Goal: Navigation & Orientation: Find specific page/section

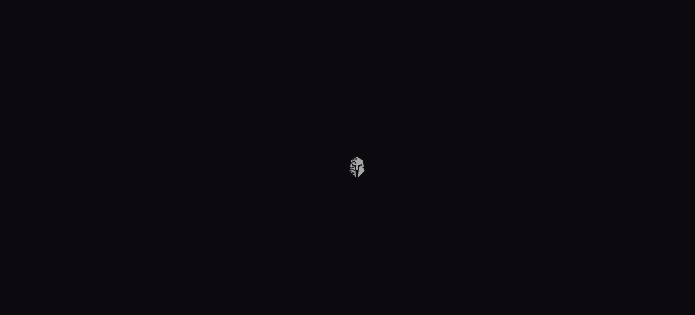
click at [277, 56] on body at bounding box center [347, 157] width 695 height 315
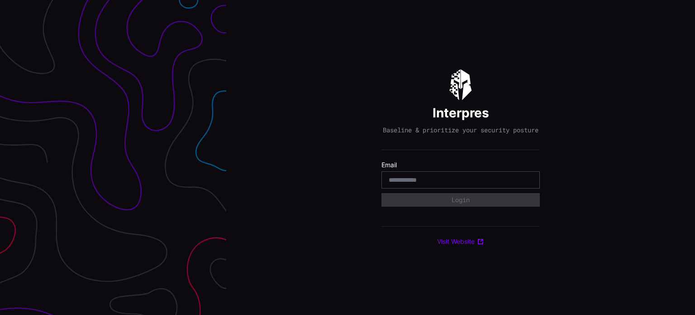
click at [427, 178] on div at bounding box center [461, 179] width 158 height 17
click at [417, 184] on input "email" at bounding box center [461, 180] width 144 height 8
type input "**********"
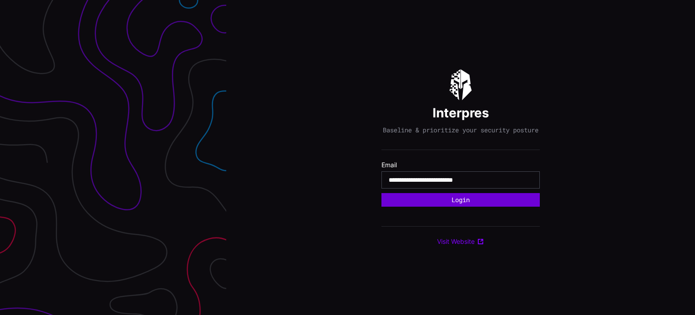
click at [467, 203] on button "Login" at bounding box center [461, 200] width 158 height 14
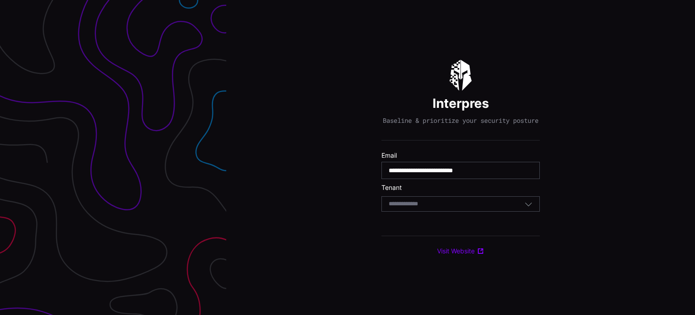
click at [460, 208] on div "Select Tenant" at bounding box center [457, 204] width 136 height 8
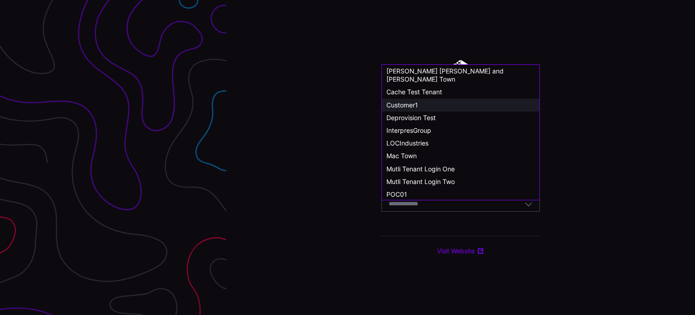
click at [406, 101] on span "Customer1" at bounding box center [403, 105] width 32 height 8
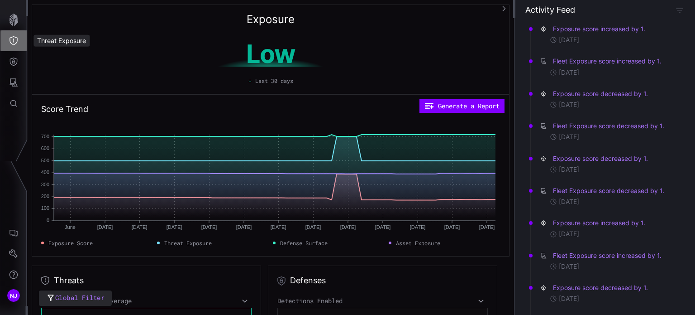
click at [16, 37] on icon "Threat Exposure" at bounding box center [14, 40] width 8 height 9
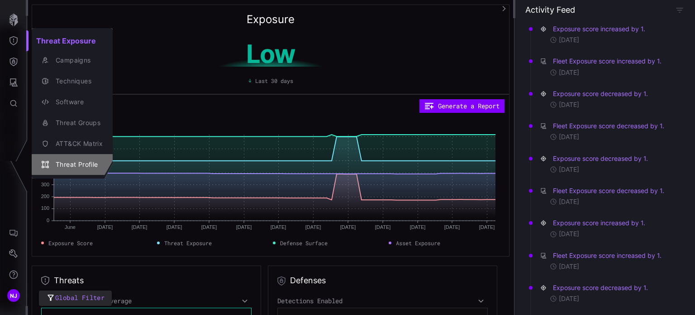
click at [77, 161] on div "Threat Profile" at bounding box center [77, 164] width 52 height 11
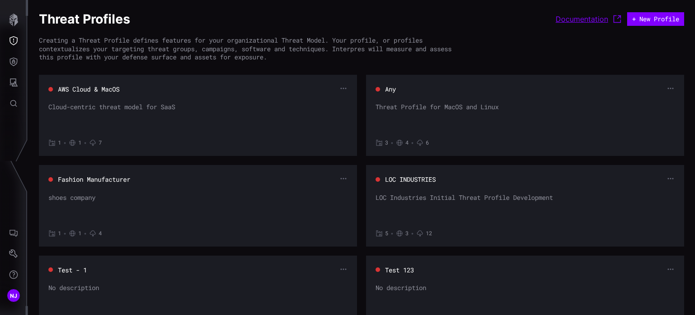
click at [578, 15] on link "Documentation" at bounding box center [589, 19] width 67 height 11
click at [11, 39] on icon "Threat Exposure" at bounding box center [13, 40] width 9 height 9
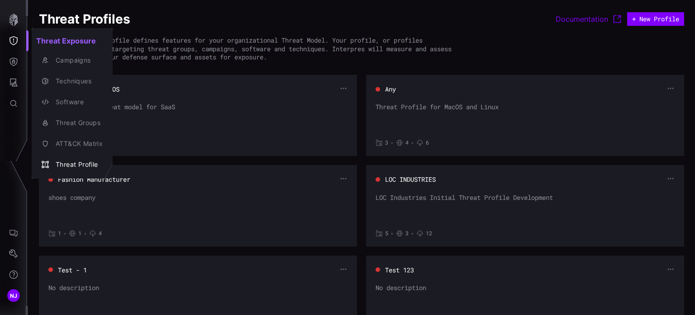
click at [14, 62] on div at bounding box center [347, 157] width 695 height 315
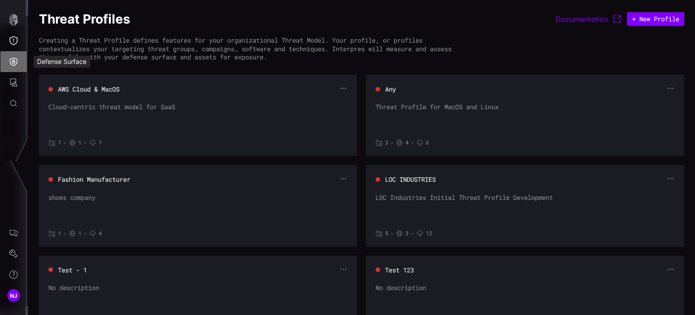
click at [14, 62] on icon "Defense Surface" at bounding box center [13, 61] width 9 height 9
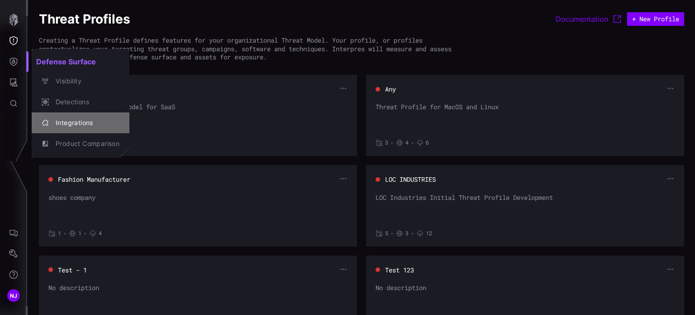
click at [65, 125] on div "Integrations" at bounding box center [85, 122] width 68 height 11
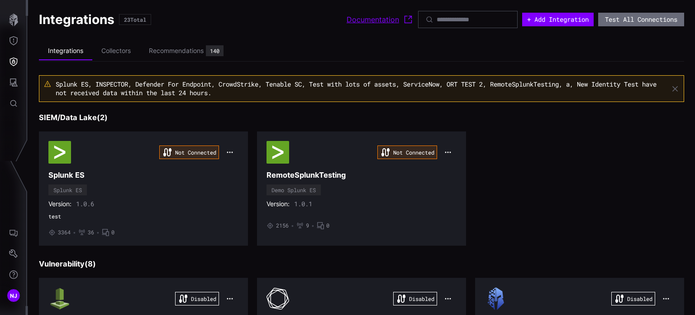
click at [347, 22] on link "Documentation" at bounding box center [380, 19] width 67 height 11
click at [12, 258] on icon "Settings" at bounding box center [13, 253] width 9 height 9
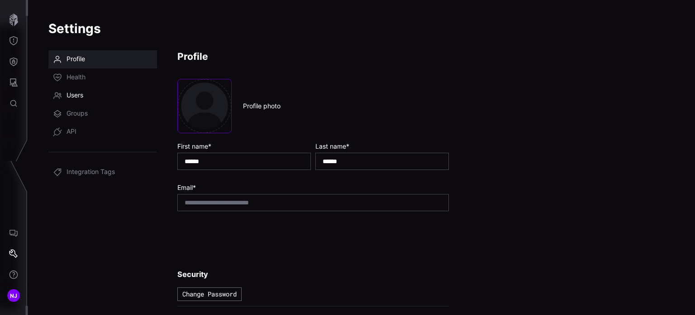
click at [78, 97] on span "Users" at bounding box center [75, 95] width 17 height 9
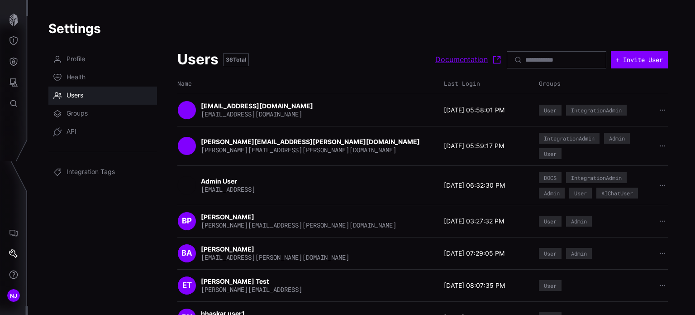
click at [447, 60] on link "Documentation" at bounding box center [469, 59] width 67 height 11
